Goal: Transaction & Acquisition: Download file/media

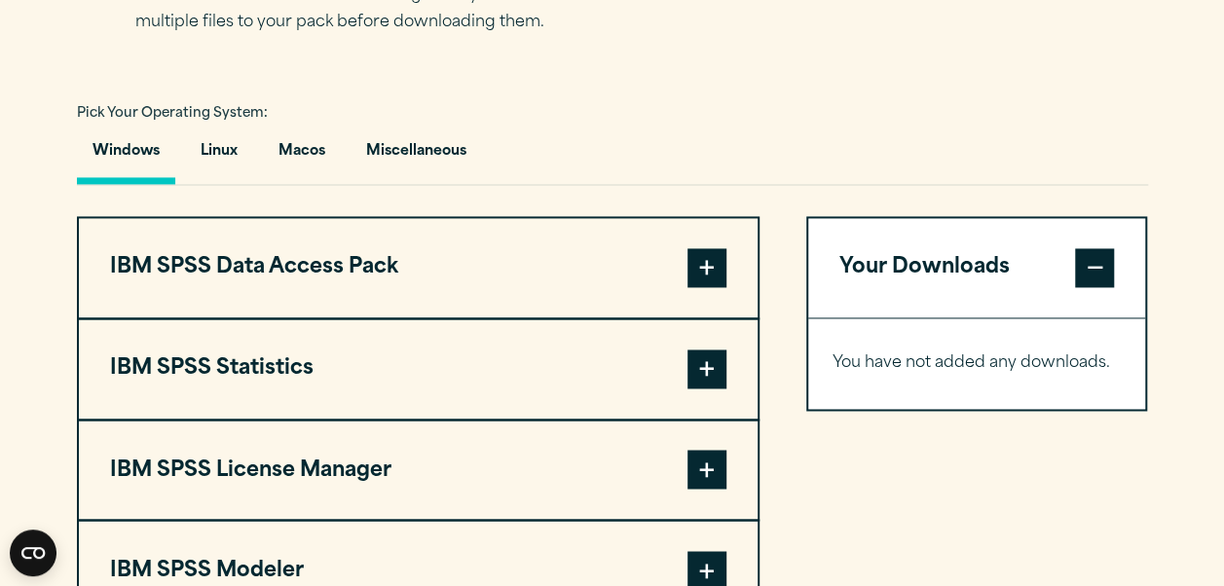
scroll to position [1364, 0]
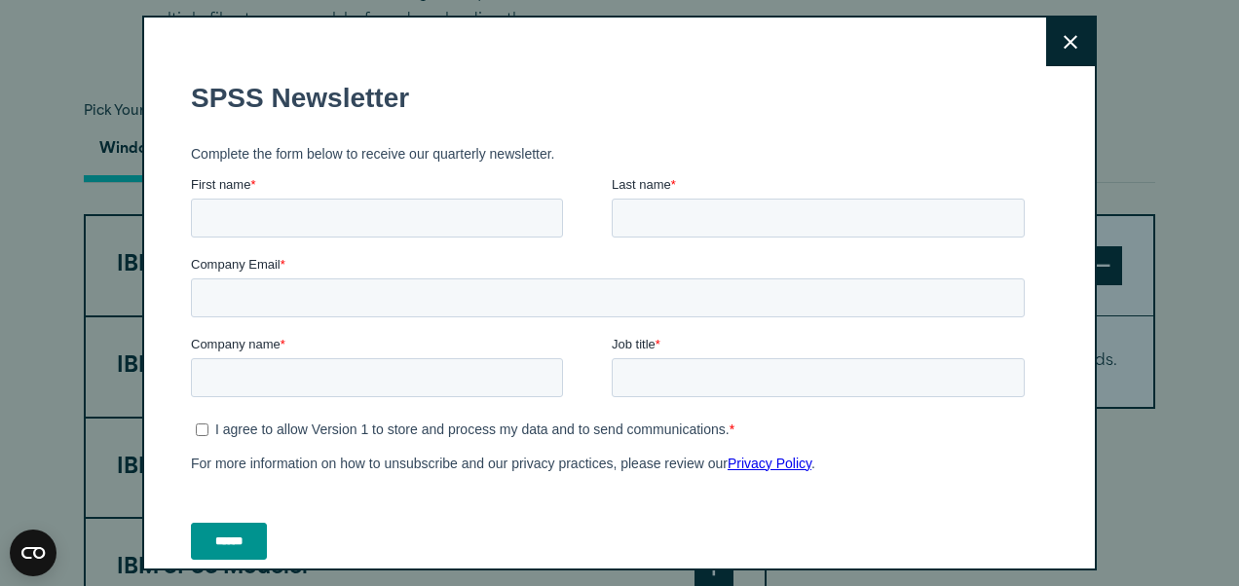
click at [1046, 31] on button "Close" at bounding box center [1070, 42] width 49 height 49
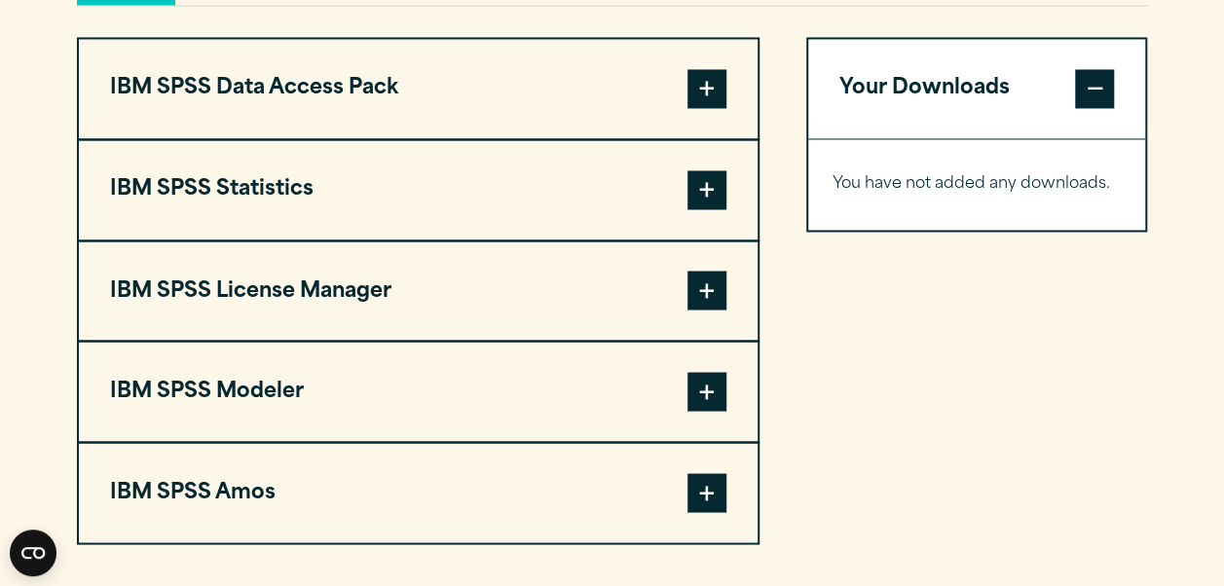
scroll to position [1532, 0]
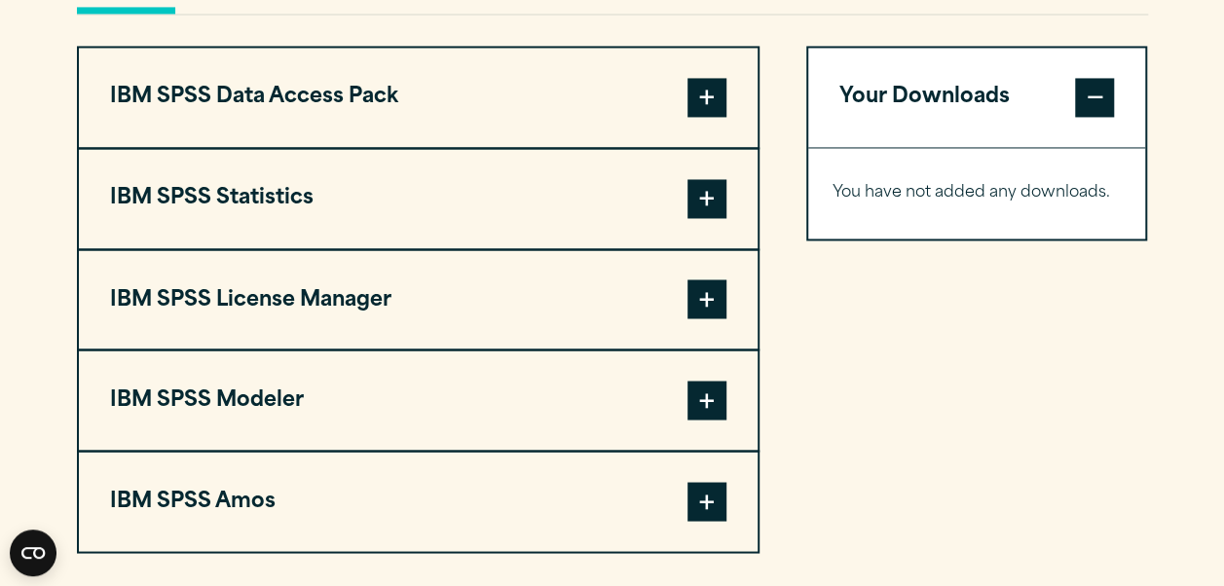
click at [707, 194] on span at bounding box center [707, 198] width 39 height 39
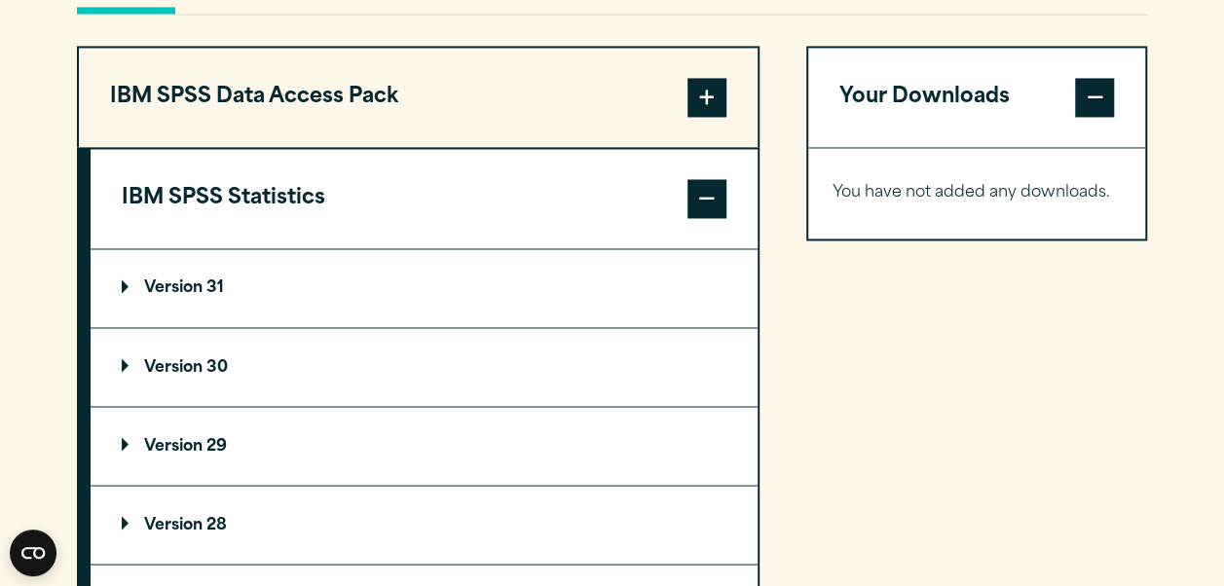
click at [169, 284] on p "Version 31" at bounding box center [173, 289] width 102 height 16
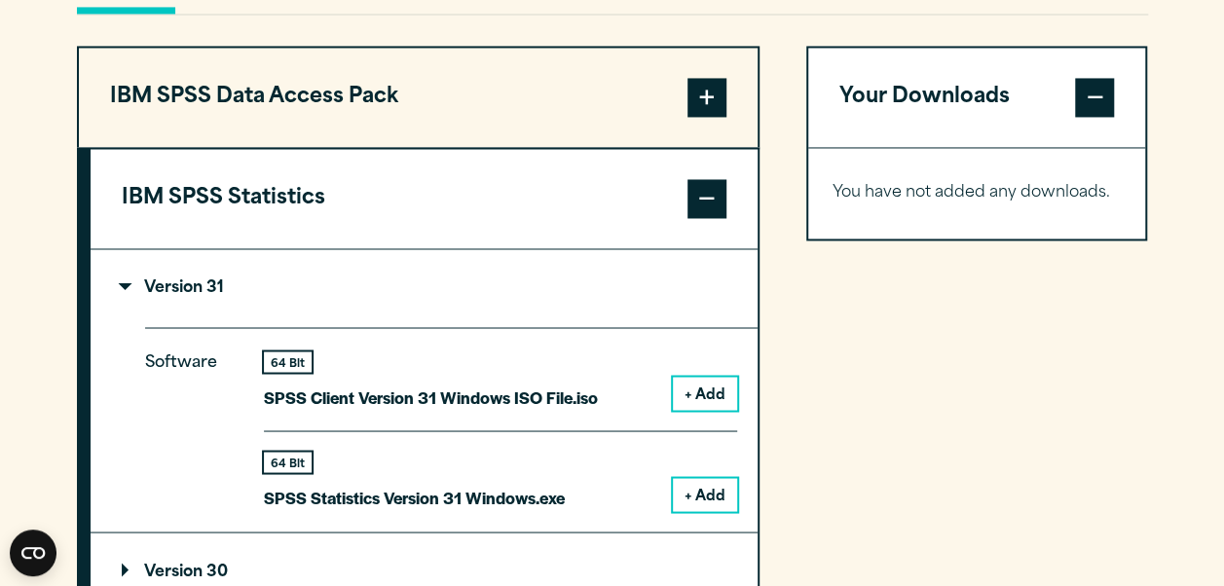
click at [532, 493] on p "SPSS Statistics Version 31 Windows.exe" at bounding box center [414, 497] width 301 height 28
click at [708, 481] on button "+ Add" at bounding box center [705, 494] width 64 height 33
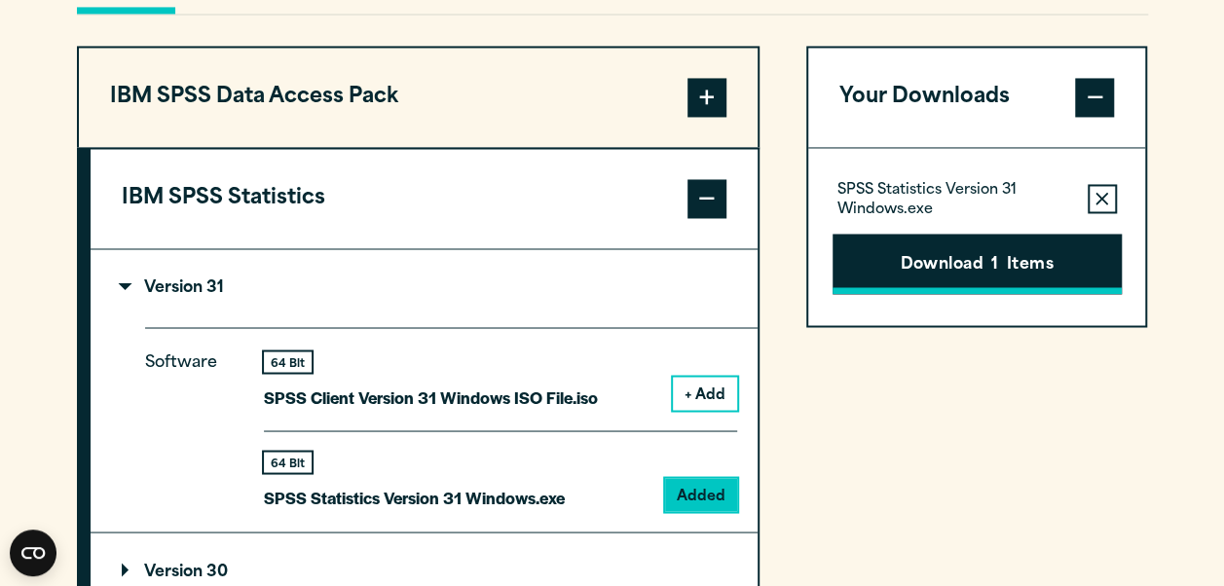
click at [989, 256] on button "Download 1 Items" at bounding box center [977, 264] width 289 height 60
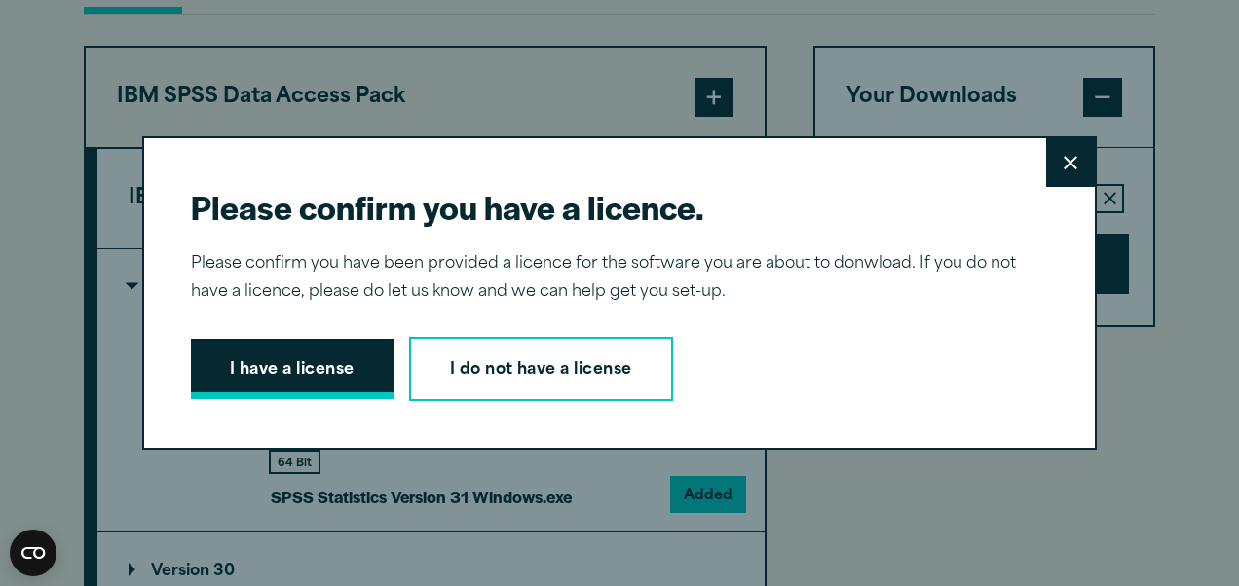
click at [312, 343] on button "I have a license" at bounding box center [292, 369] width 203 height 60
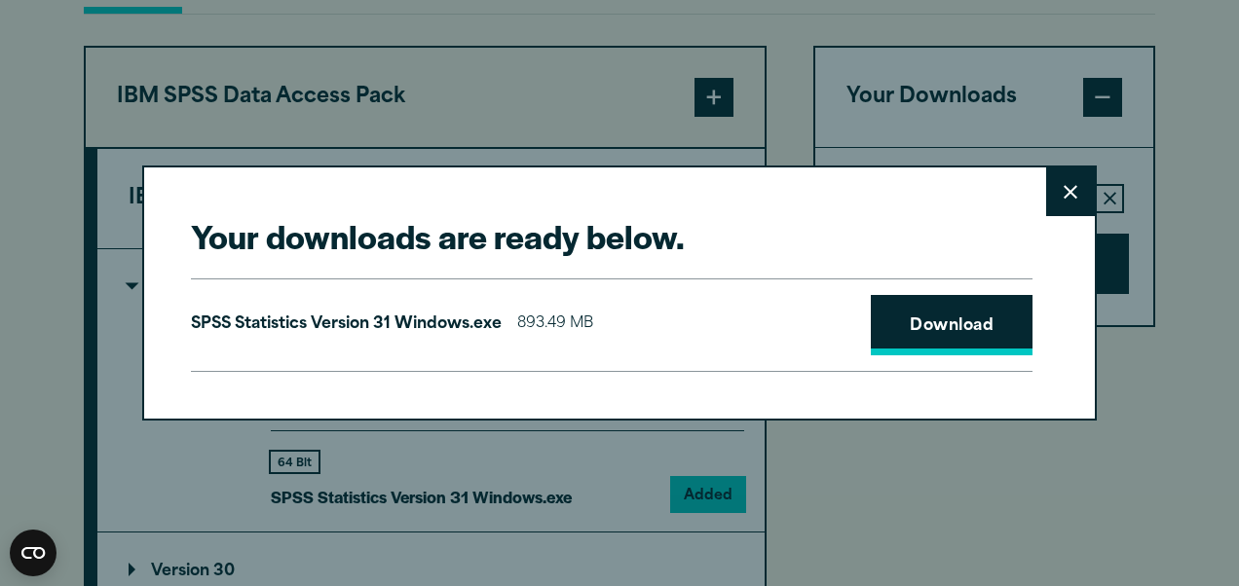
click at [953, 313] on link "Download" at bounding box center [952, 325] width 162 height 60
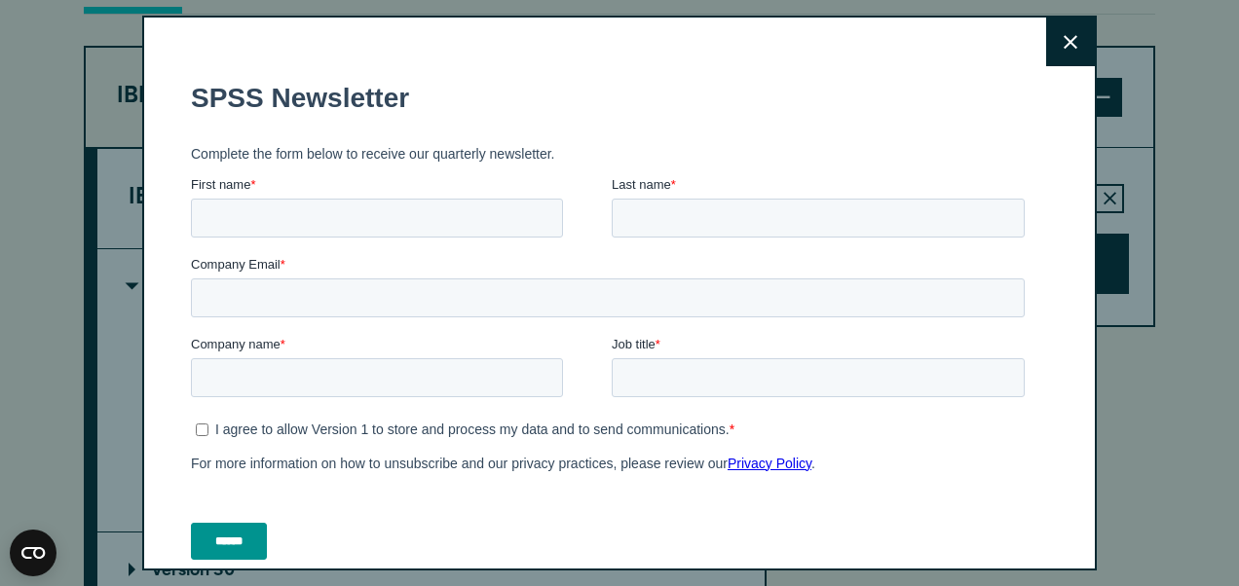
click at [1046, 48] on button "Close" at bounding box center [1070, 42] width 49 height 49
